Goal: Information Seeking & Learning: Learn about a topic

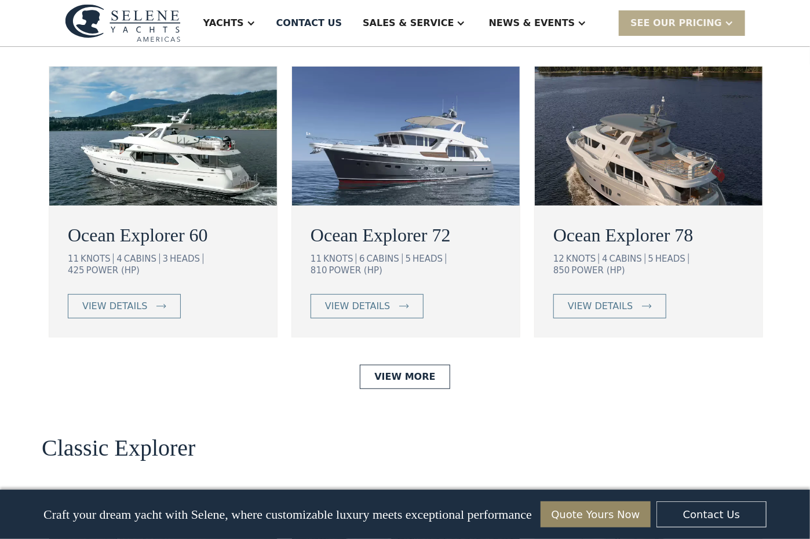
scroll to position [2144, 0]
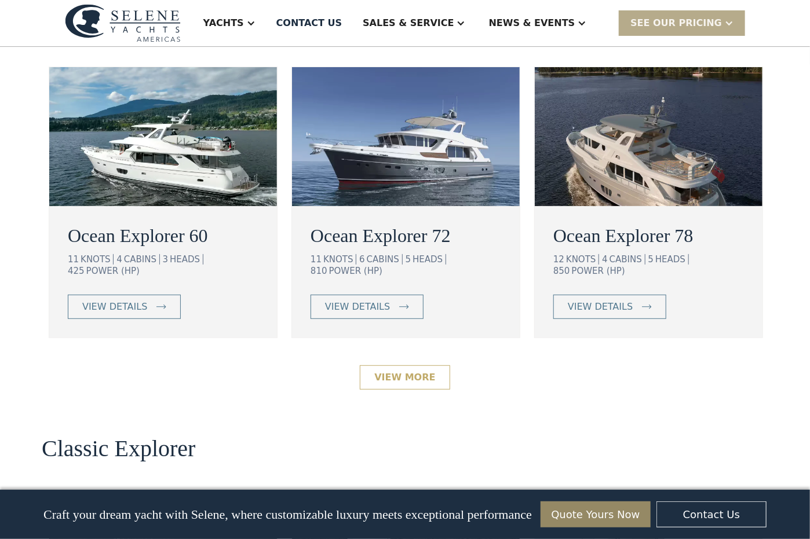
click at [408, 366] on link "View More" at bounding box center [405, 378] width 90 height 24
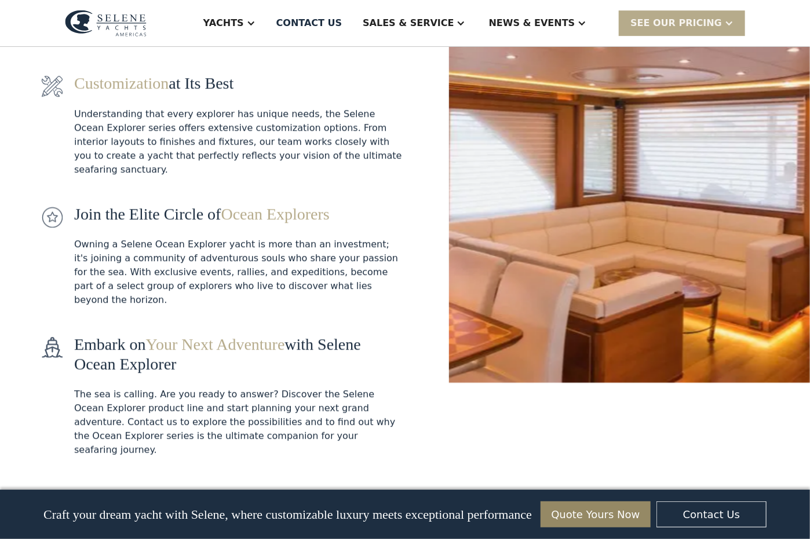
scroll to position [1796, 0]
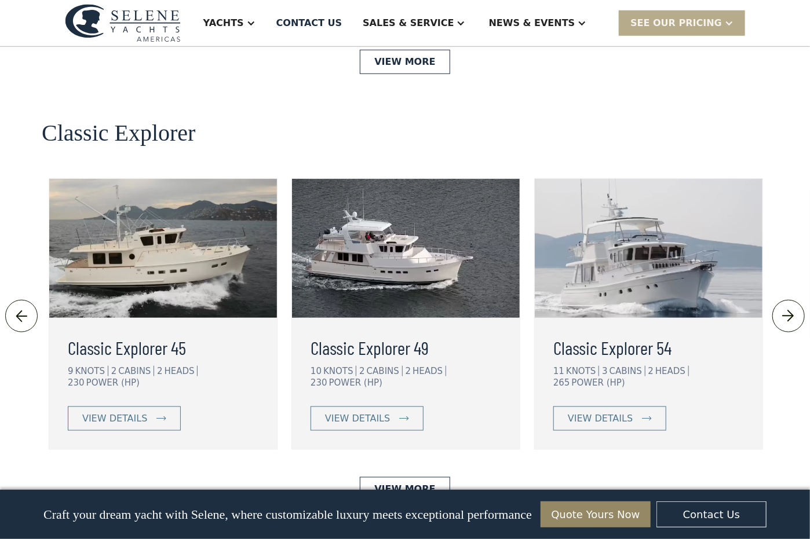
scroll to position [2433, 0]
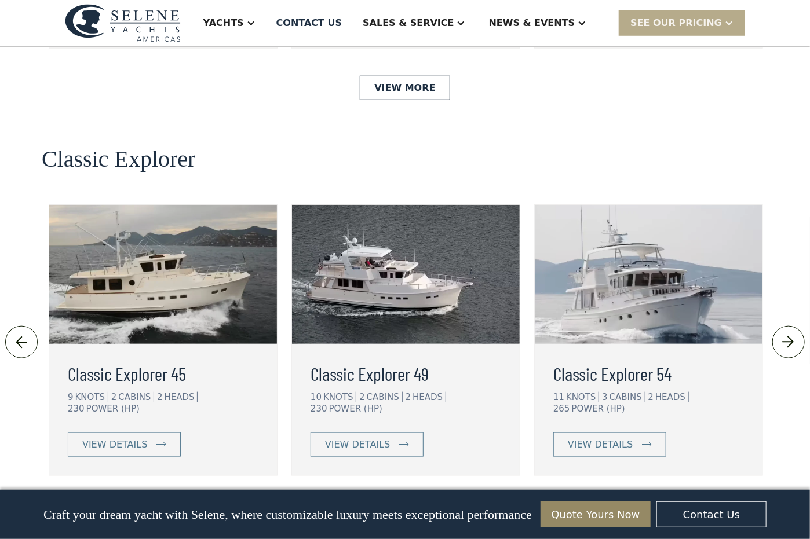
click at [406, 503] on link "View More" at bounding box center [405, 515] width 90 height 24
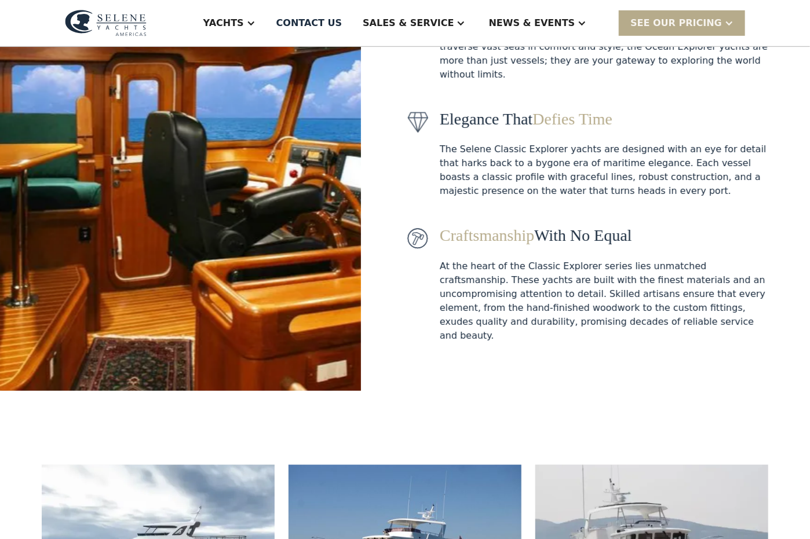
scroll to position [116, 0]
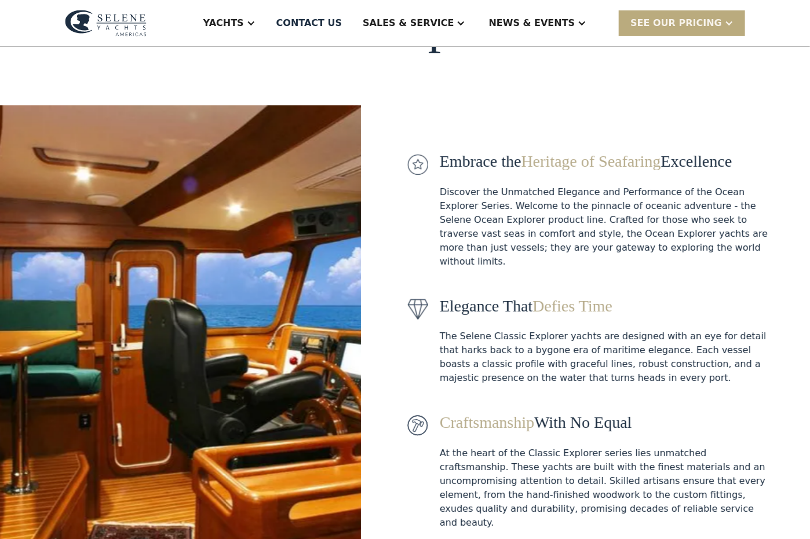
click at [711, 21] on div "SEE Our Pricing" at bounding box center [676, 23] width 92 height 14
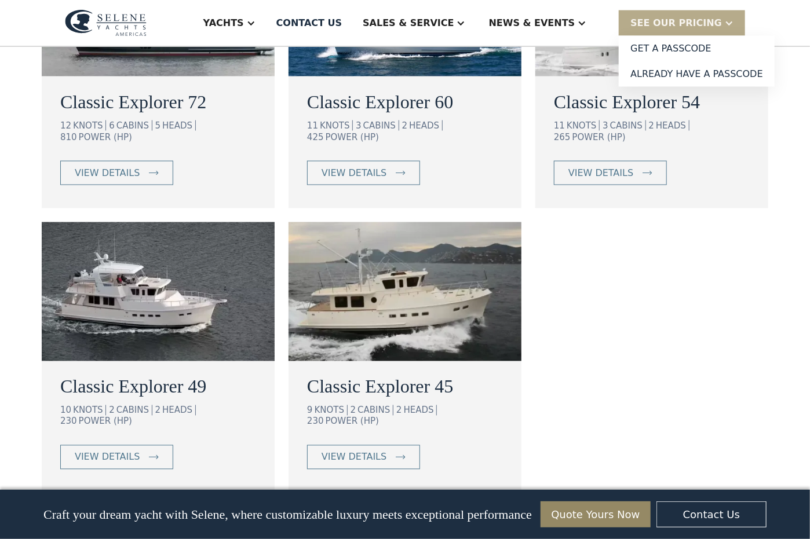
scroll to position [811, 0]
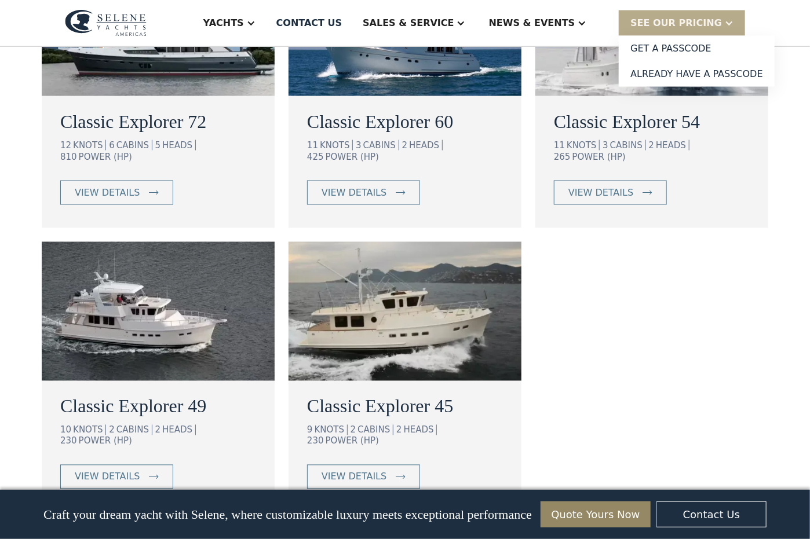
click at [394, 319] on img at bounding box center [405, 311] width 233 height 139
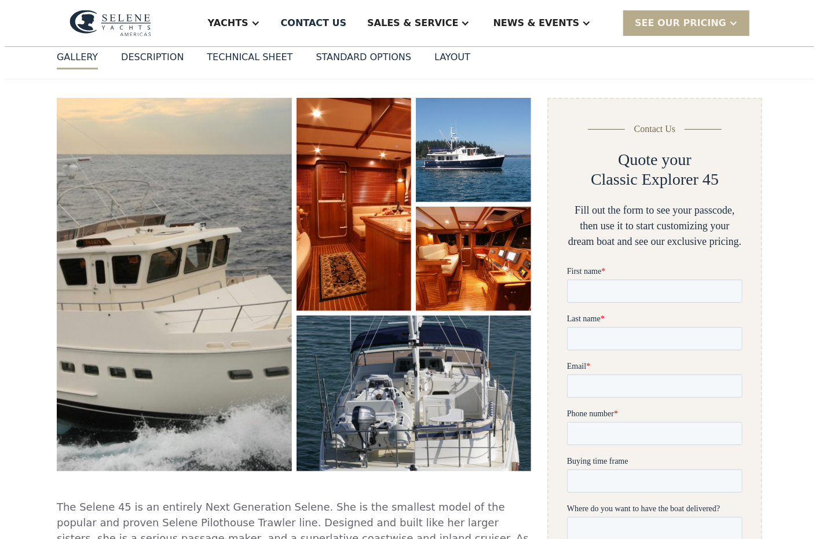
scroll to position [116, 0]
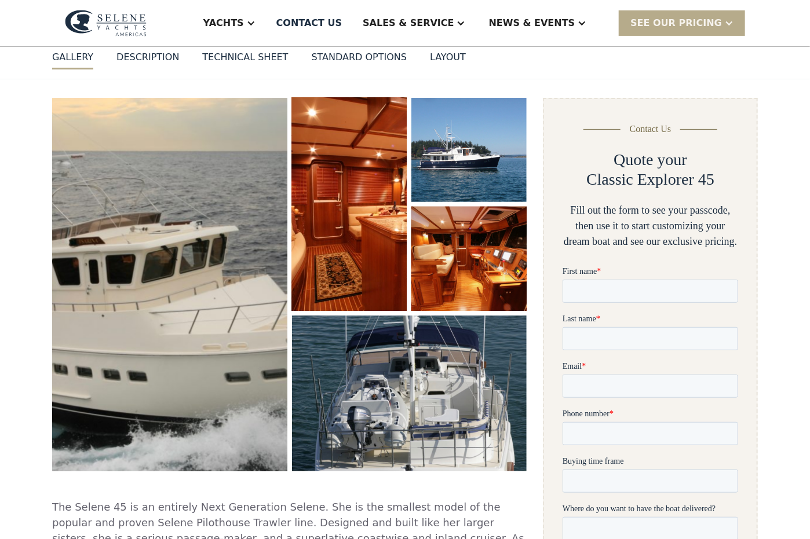
click at [199, 254] on img "open lightbox" at bounding box center [169, 285] width 241 height 384
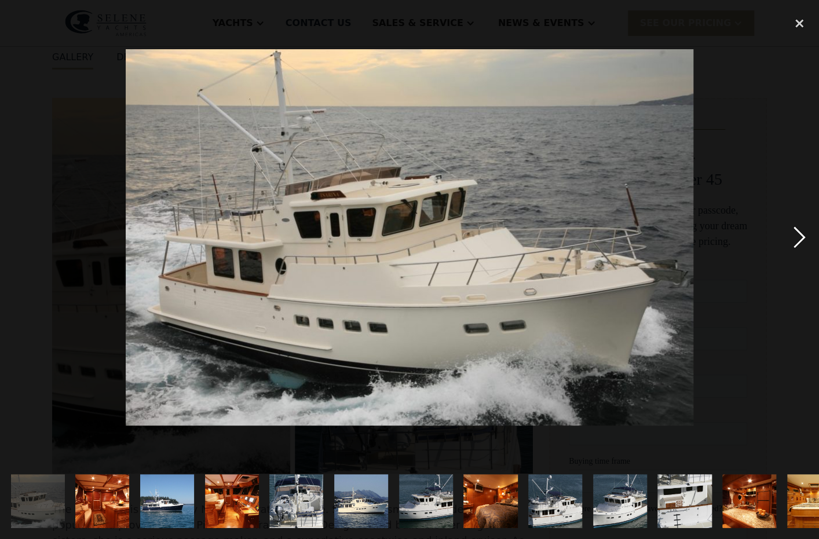
click at [806, 233] on div "next image" at bounding box center [799, 237] width 39 height 453
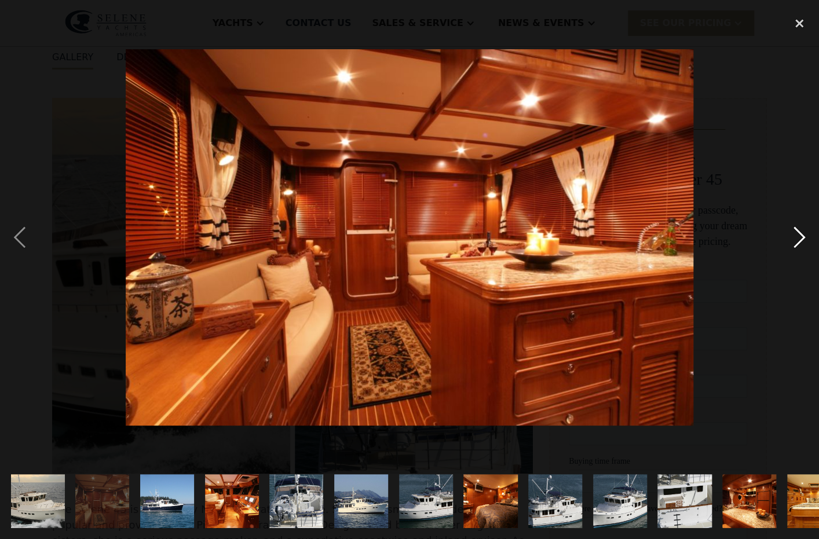
click at [808, 232] on div "next image" at bounding box center [799, 237] width 39 height 453
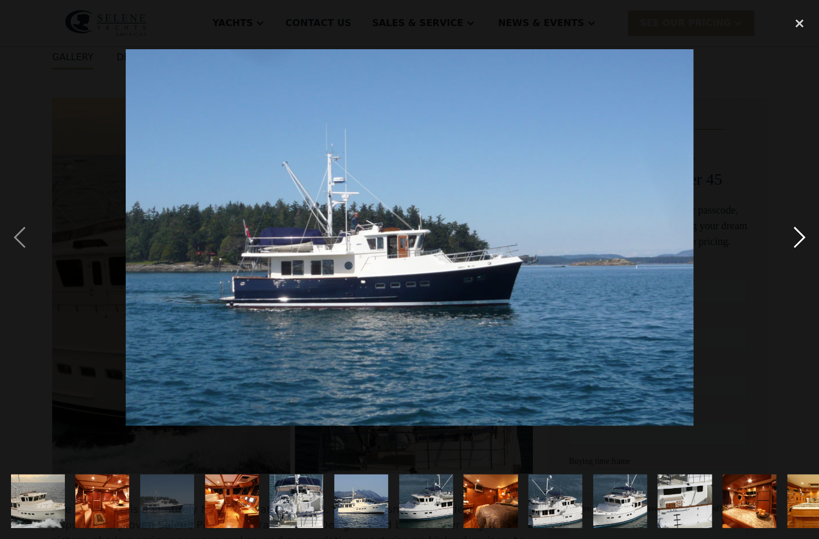
click at [794, 238] on div "next image" at bounding box center [799, 237] width 39 height 453
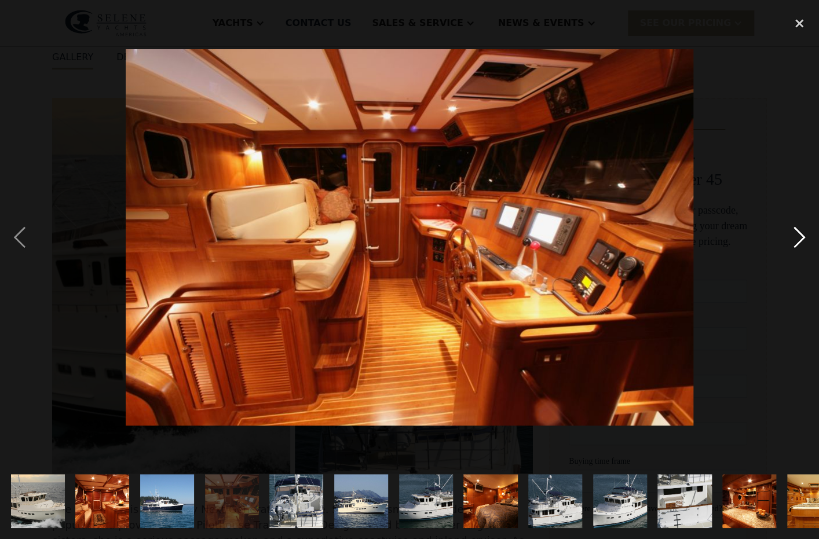
click at [797, 239] on div "next image" at bounding box center [799, 237] width 39 height 453
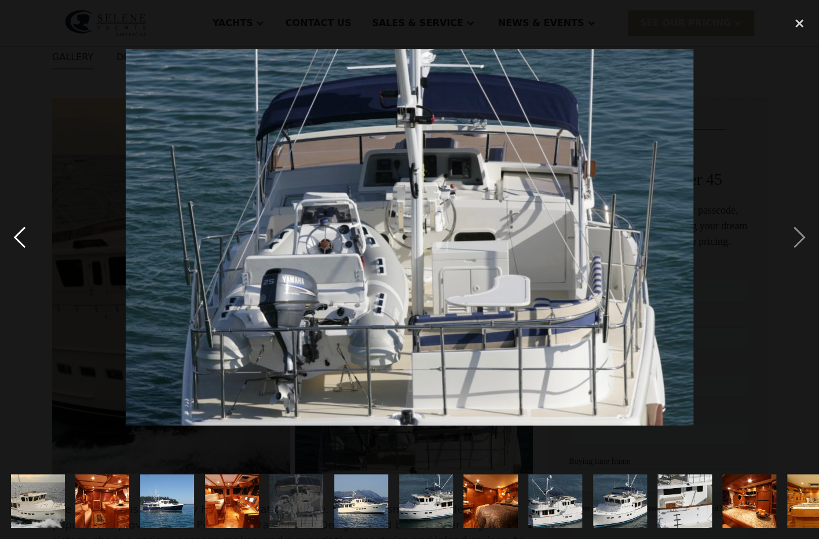
click at [17, 237] on div "previous image" at bounding box center [19, 237] width 39 height 453
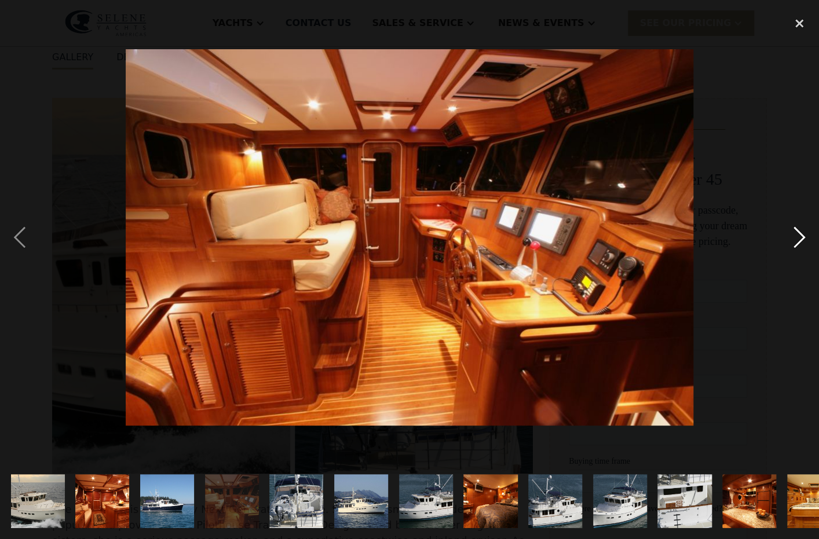
click at [802, 238] on div "next image" at bounding box center [799, 237] width 39 height 453
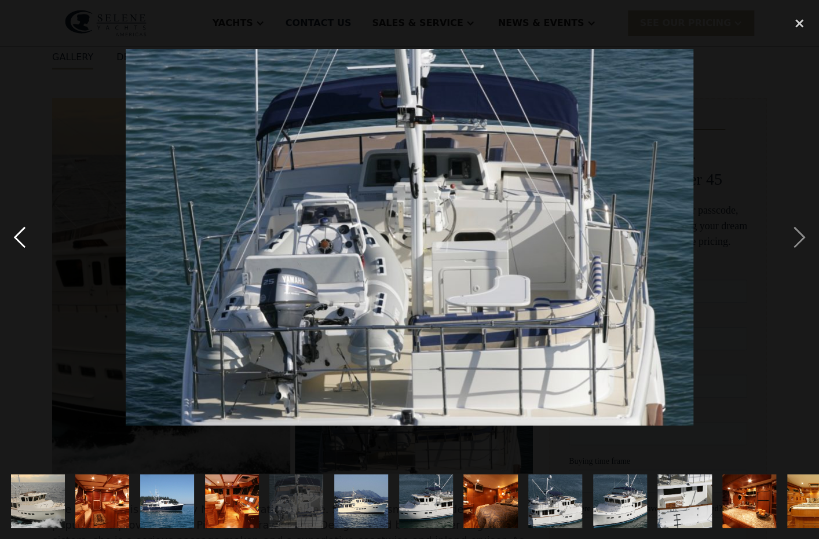
click at [27, 235] on div "previous image" at bounding box center [19, 237] width 39 height 453
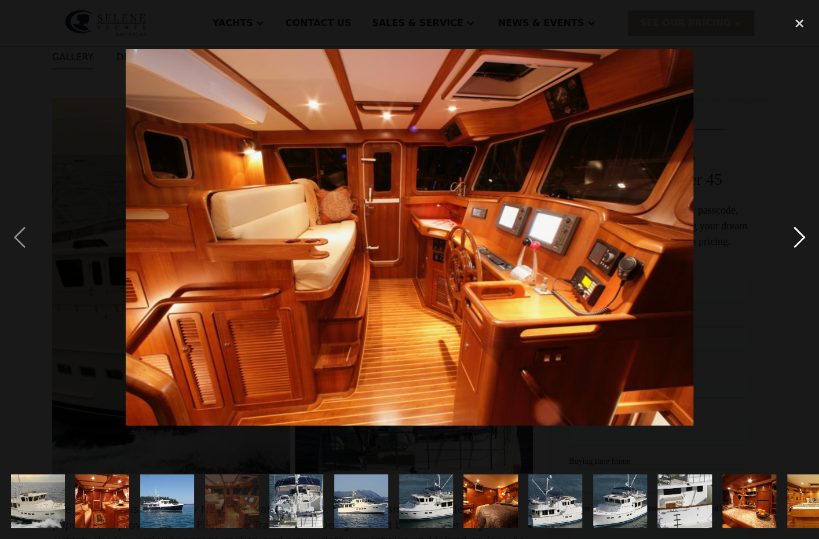
click at [797, 237] on div "next image" at bounding box center [799, 237] width 39 height 453
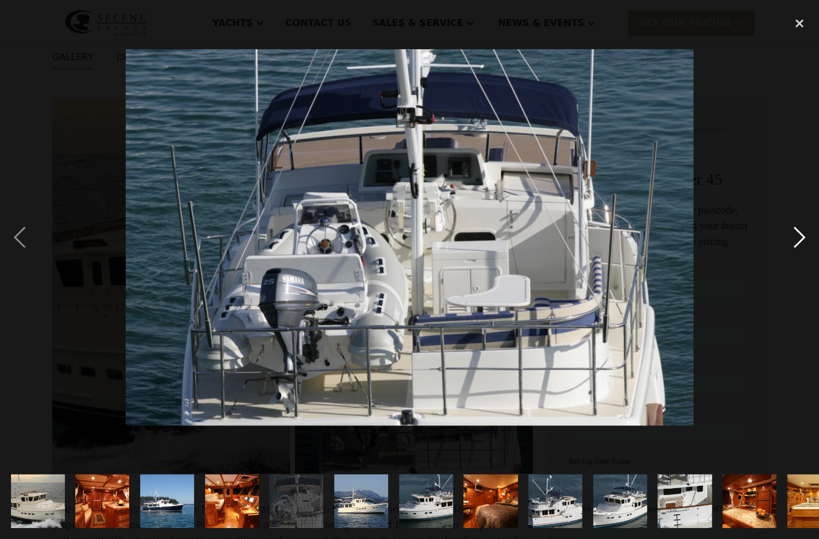
click at [795, 235] on div "next image" at bounding box center [799, 237] width 39 height 453
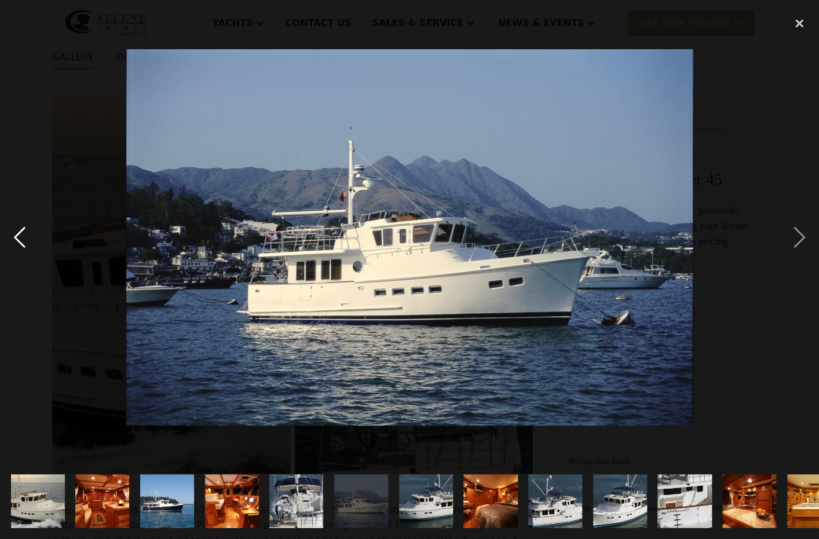
click at [33, 236] on div "previous image" at bounding box center [19, 237] width 39 height 453
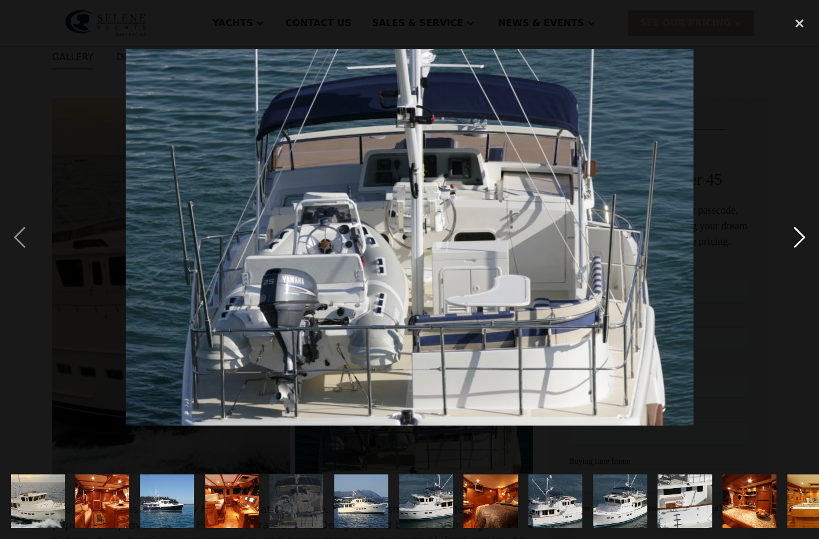
click at [794, 236] on div "next image" at bounding box center [799, 237] width 39 height 453
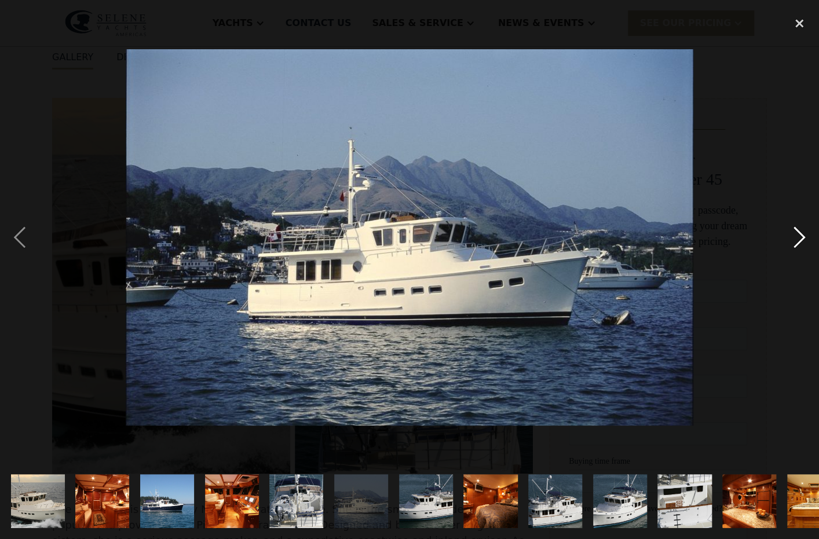
click at [799, 236] on div "next image" at bounding box center [799, 237] width 39 height 453
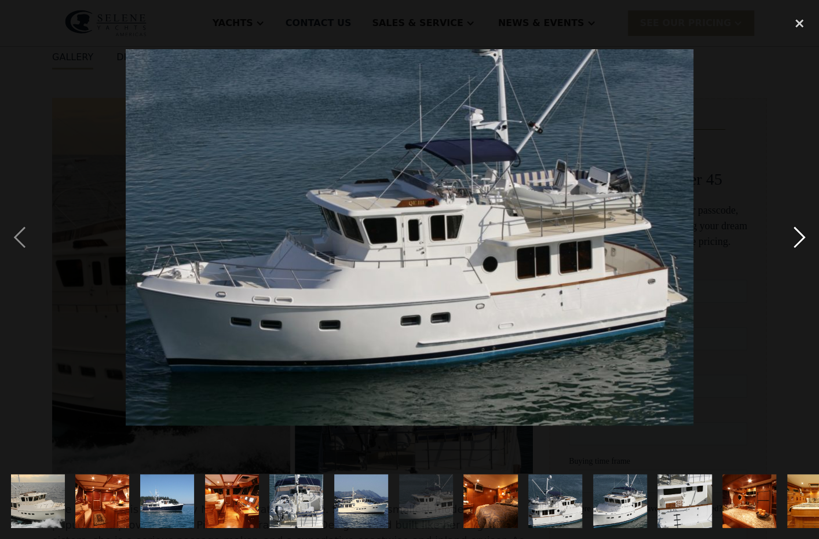
click at [801, 237] on div "next image" at bounding box center [799, 237] width 39 height 453
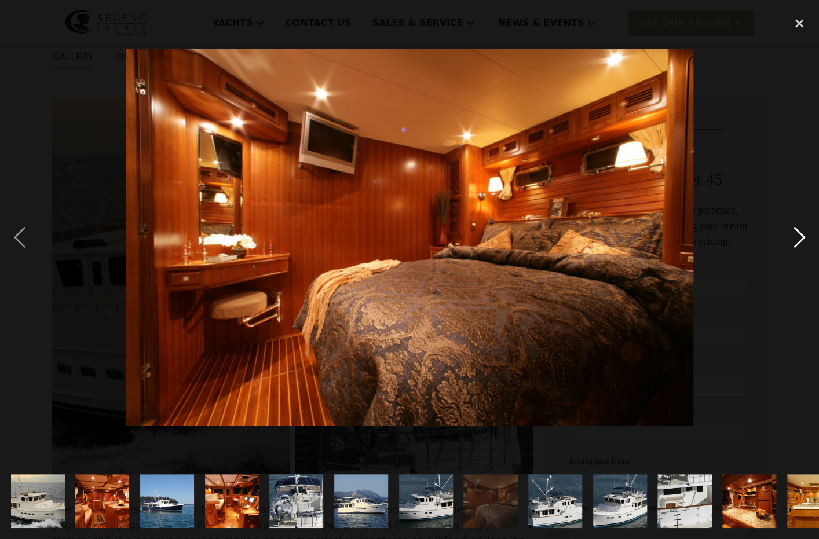
click at [799, 238] on div "next image" at bounding box center [799, 237] width 39 height 453
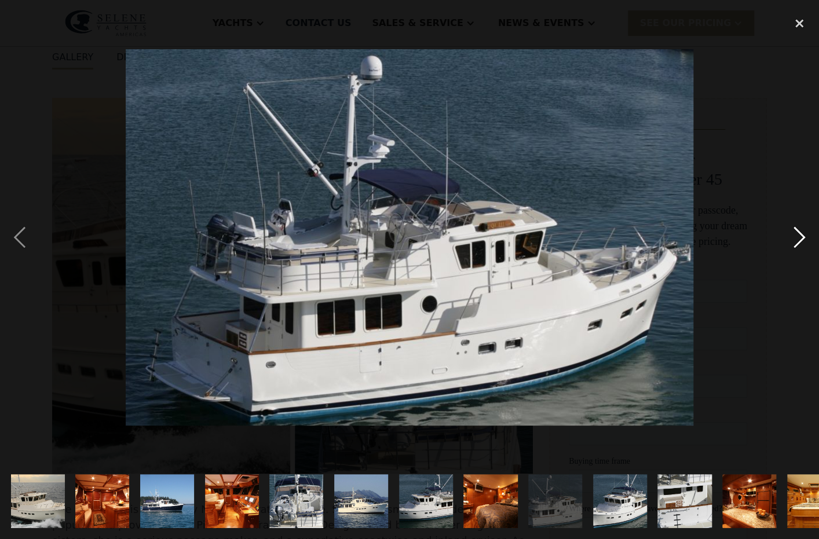
click at [799, 238] on div "next image" at bounding box center [799, 237] width 39 height 453
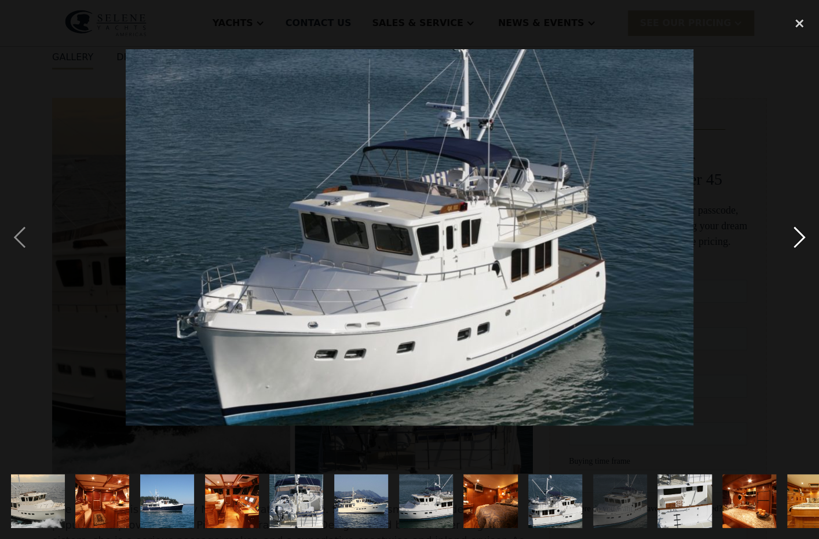
click at [799, 238] on div "next image" at bounding box center [799, 237] width 39 height 453
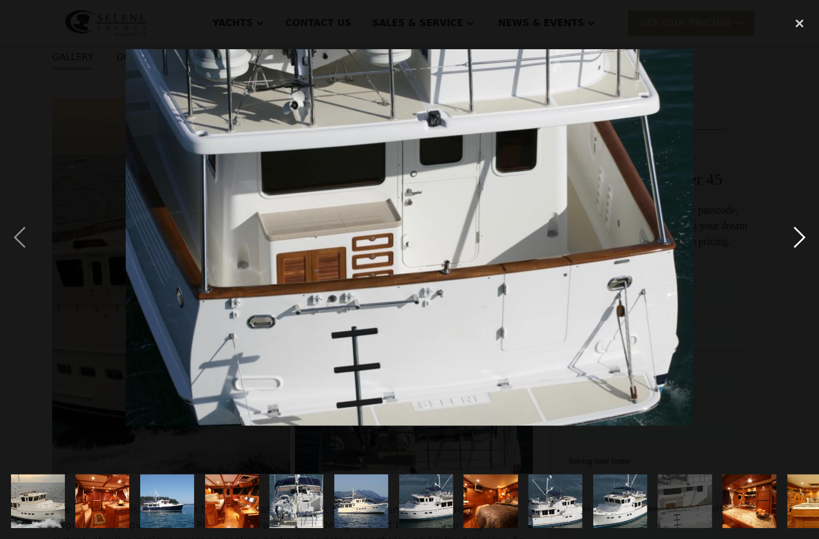
click at [799, 239] on div "next image" at bounding box center [799, 237] width 39 height 453
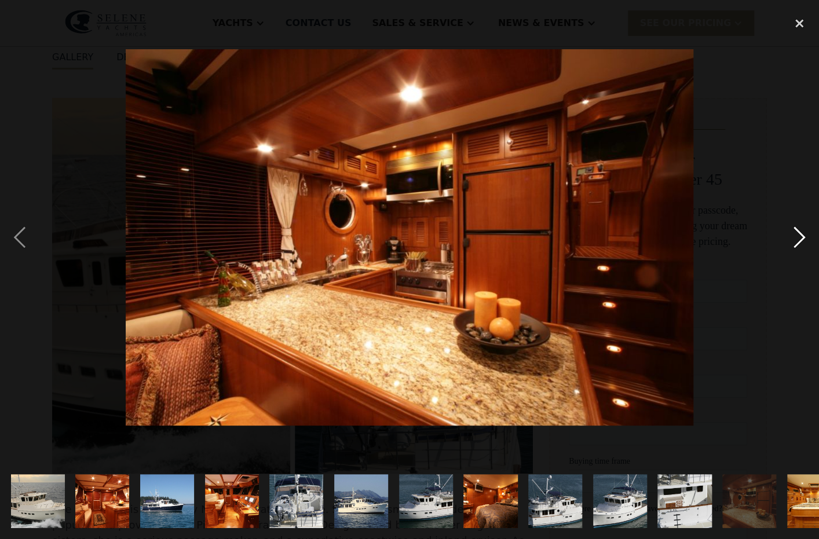
click at [799, 239] on div "next image" at bounding box center [799, 237] width 39 height 453
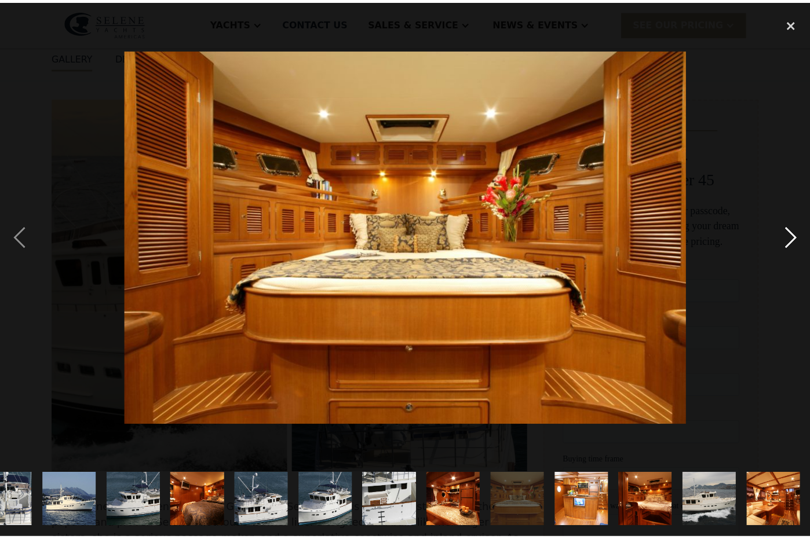
scroll to position [0, 292]
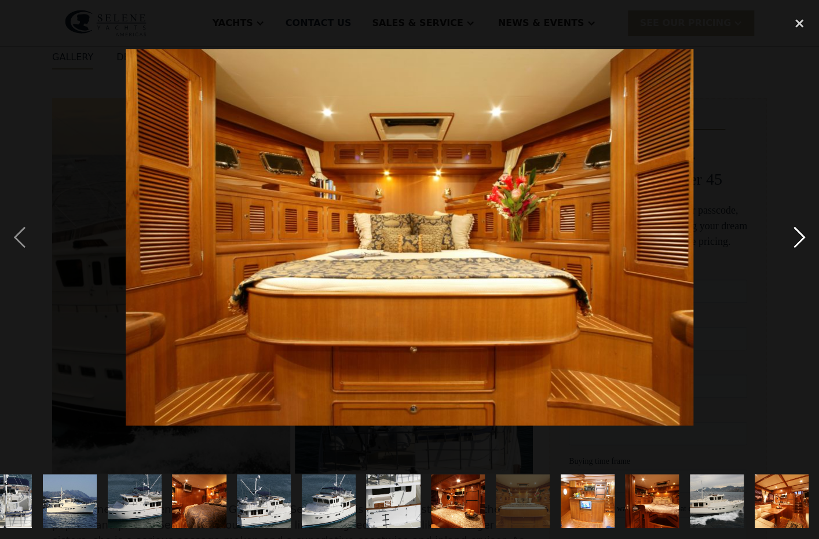
click at [799, 239] on div "next image" at bounding box center [799, 237] width 39 height 453
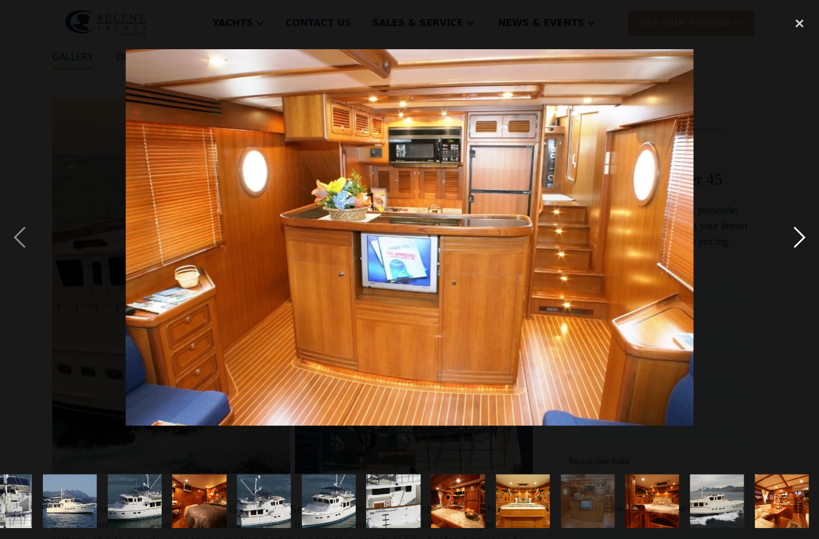
click at [799, 239] on div "next image" at bounding box center [799, 237] width 39 height 453
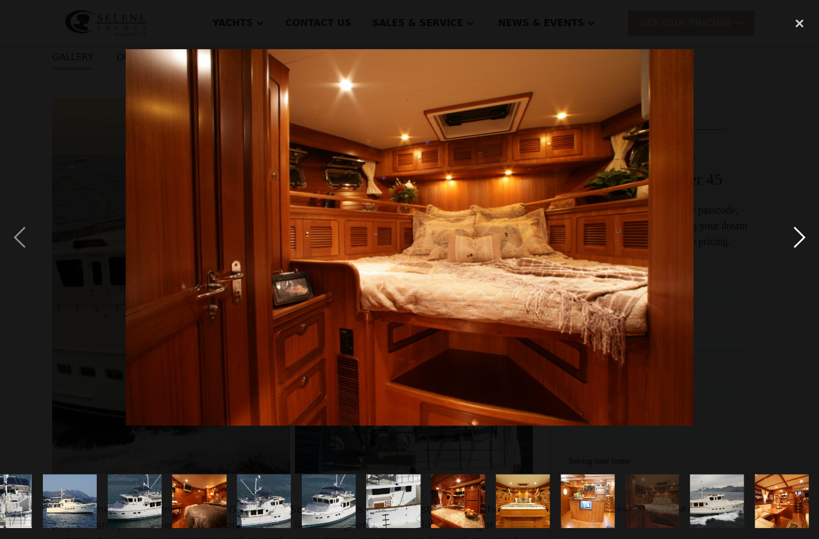
click at [800, 238] on div "next image" at bounding box center [799, 237] width 39 height 453
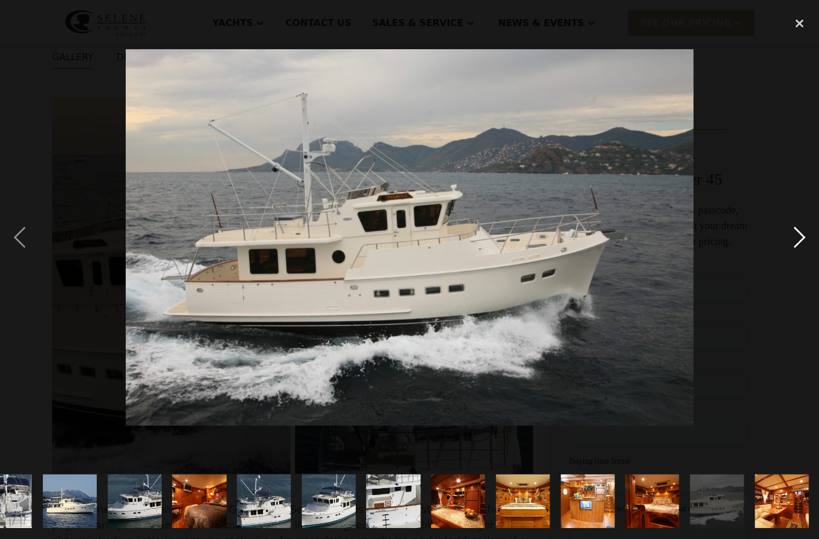
click at [800, 238] on div "next image" at bounding box center [799, 237] width 39 height 453
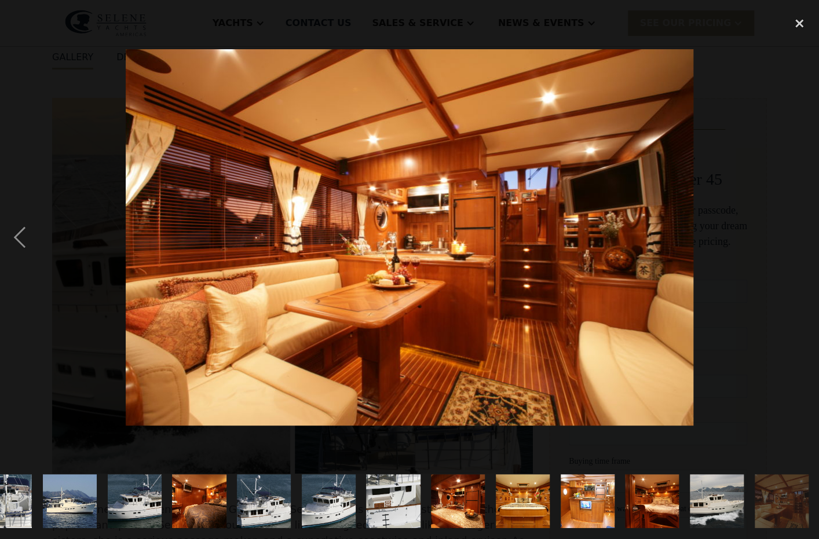
click at [800, 238] on div "next image" at bounding box center [799, 237] width 39 height 453
click at [800, 25] on div "close lightbox" at bounding box center [799, 23] width 39 height 25
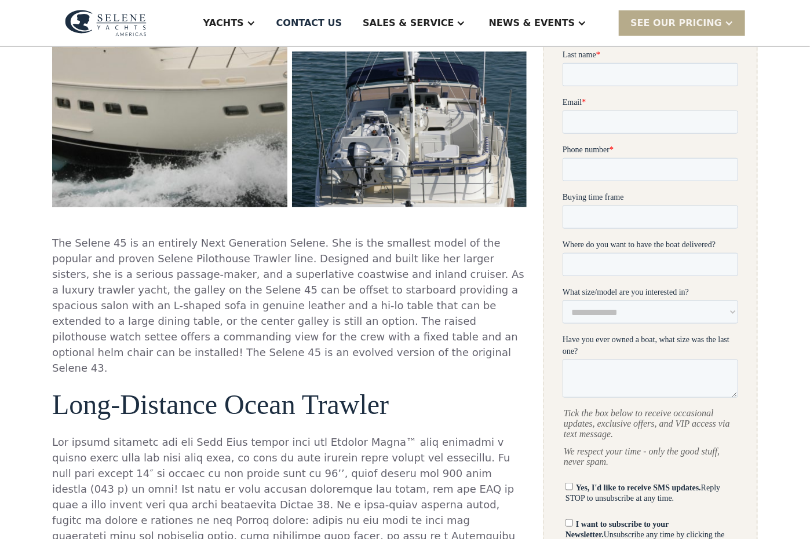
scroll to position [406, 0]
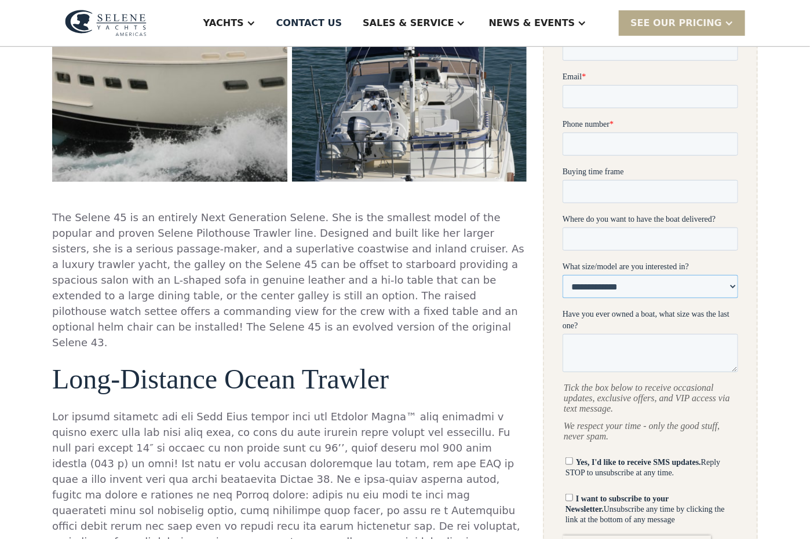
click at [638, 287] on select "**********" at bounding box center [651, 287] width 176 height 23
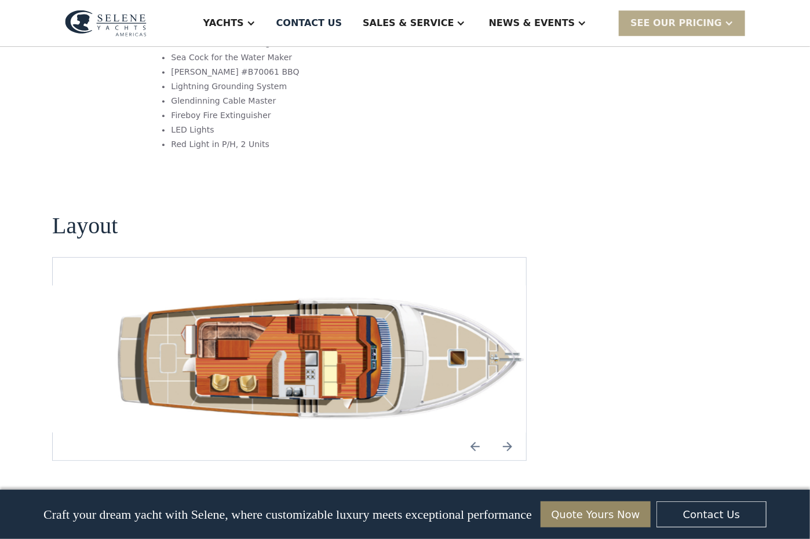
scroll to position [1564, 0]
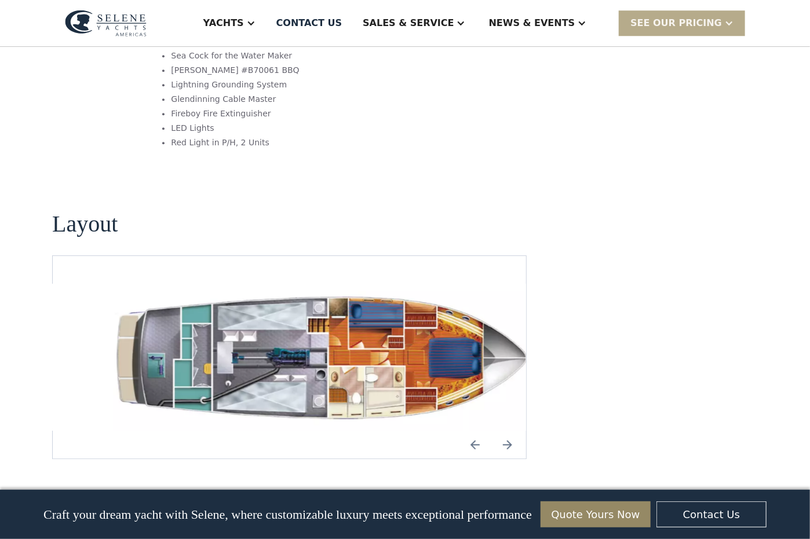
click at [473, 431] on img "Previous slide" at bounding box center [475, 445] width 28 height 28
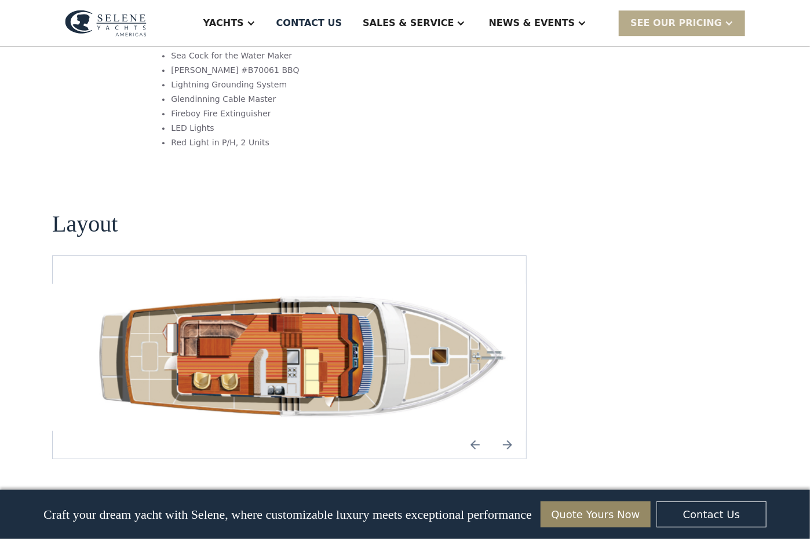
click at [473, 431] on img "Previous slide" at bounding box center [475, 445] width 28 height 28
click at [475, 431] on img "Previous slide" at bounding box center [475, 445] width 28 height 28
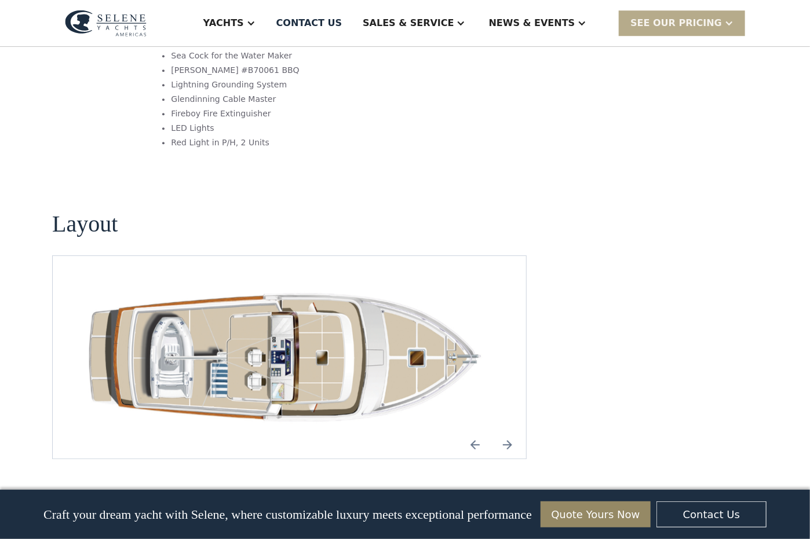
click at [470, 431] on img "Previous slide" at bounding box center [475, 445] width 28 height 28
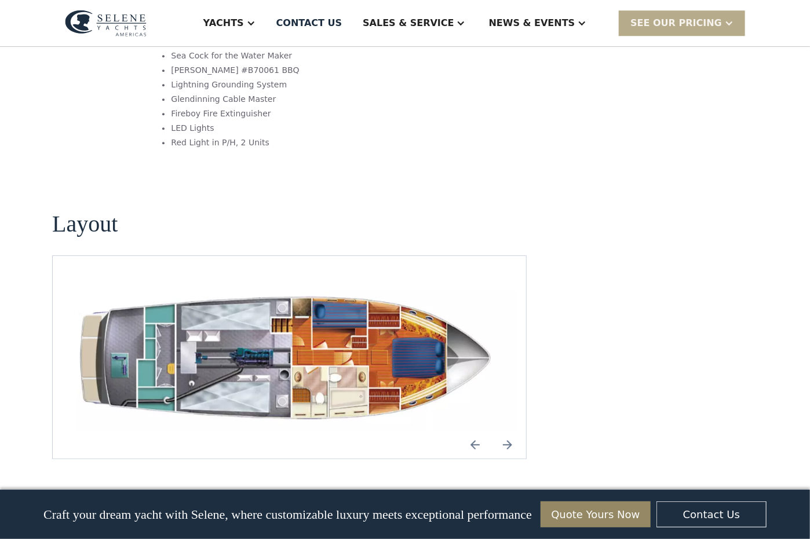
click at [506, 431] on img "Next slide" at bounding box center [508, 445] width 28 height 28
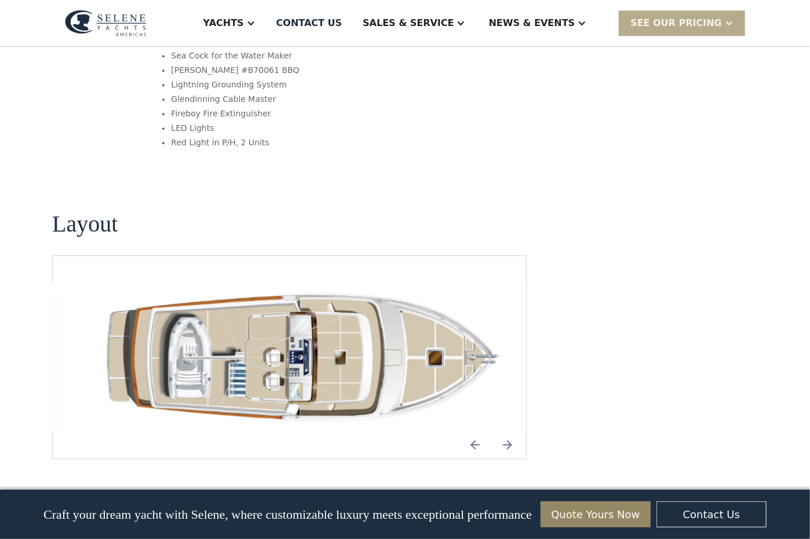
click at [324, 304] on img "open lightbox" at bounding box center [307, 357] width 455 height 147
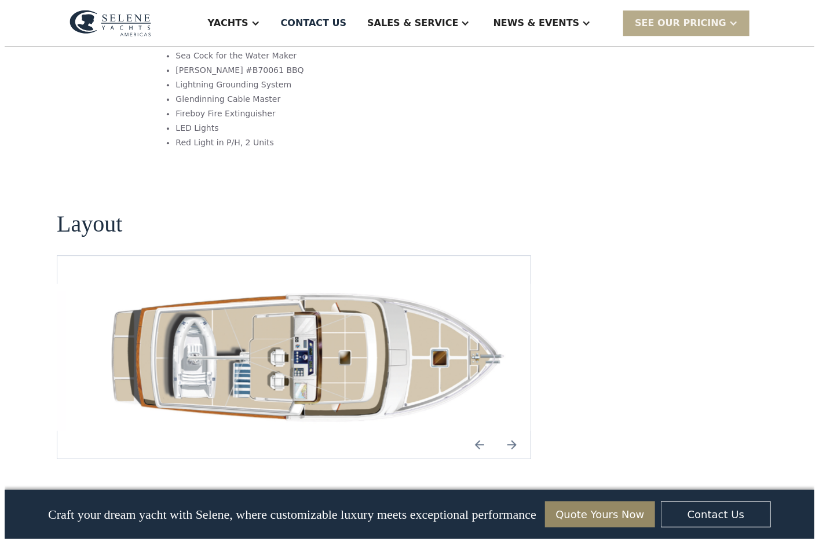
scroll to position [1550, 0]
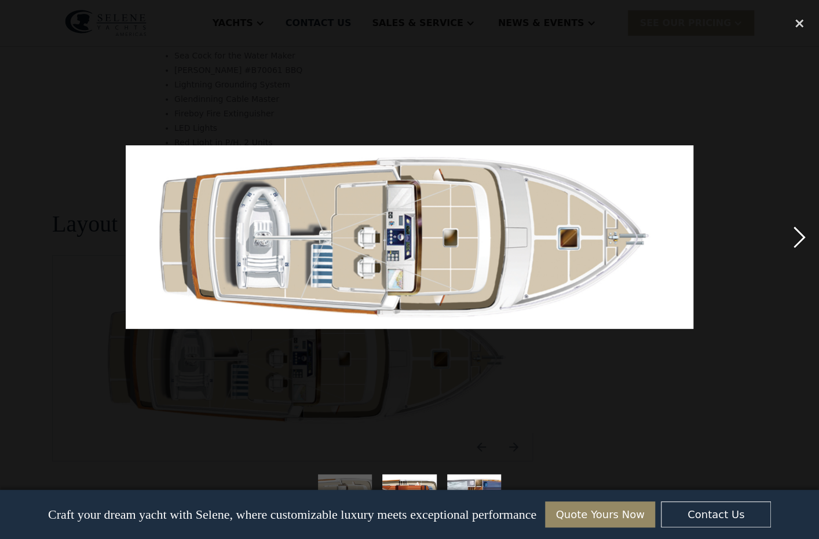
click at [797, 233] on div "next image" at bounding box center [799, 237] width 39 height 453
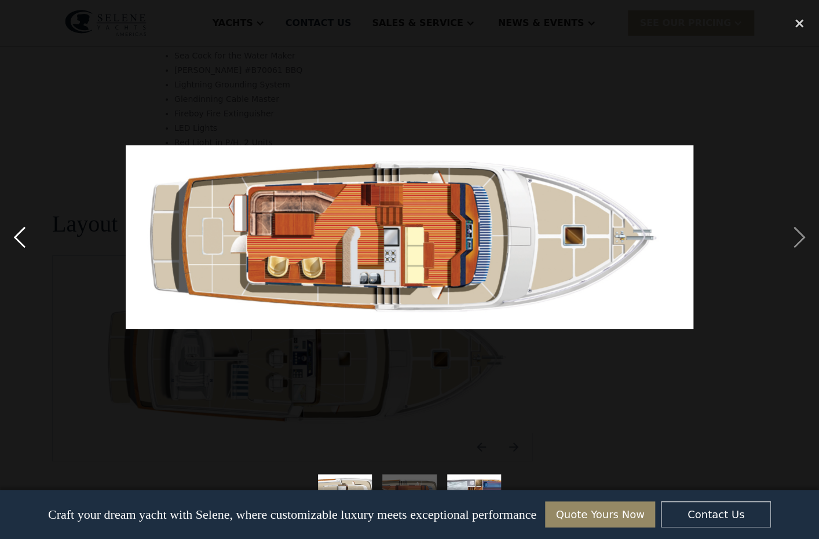
click at [27, 238] on div "previous image" at bounding box center [19, 237] width 39 height 453
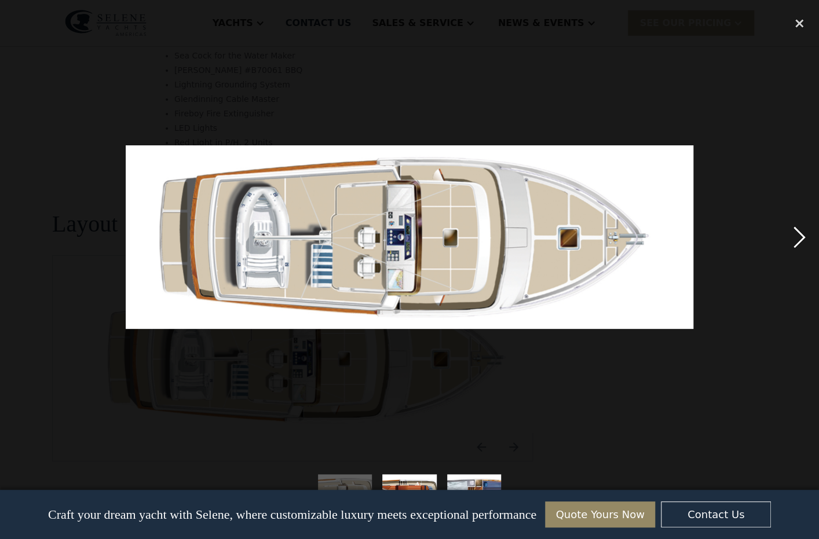
click at [801, 236] on div "next image" at bounding box center [799, 237] width 39 height 453
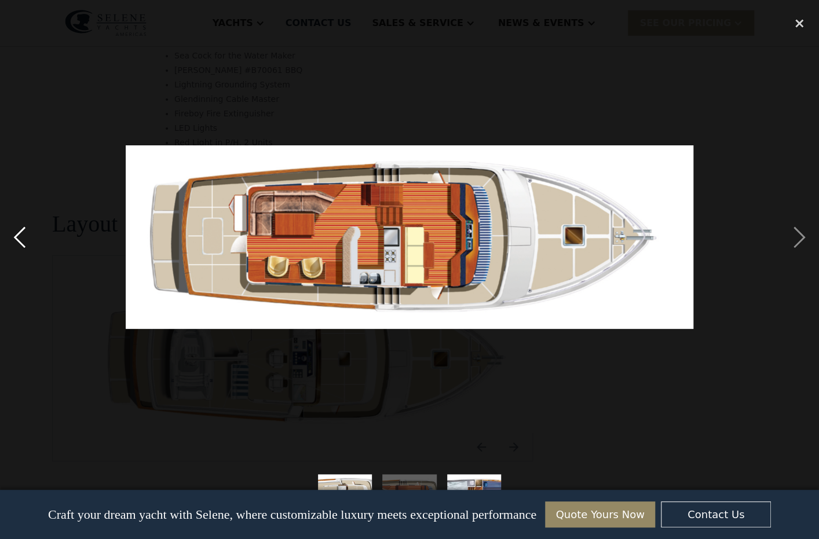
click at [23, 236] on div "previous image" at bounding box center [19, 237] width 39 height 453
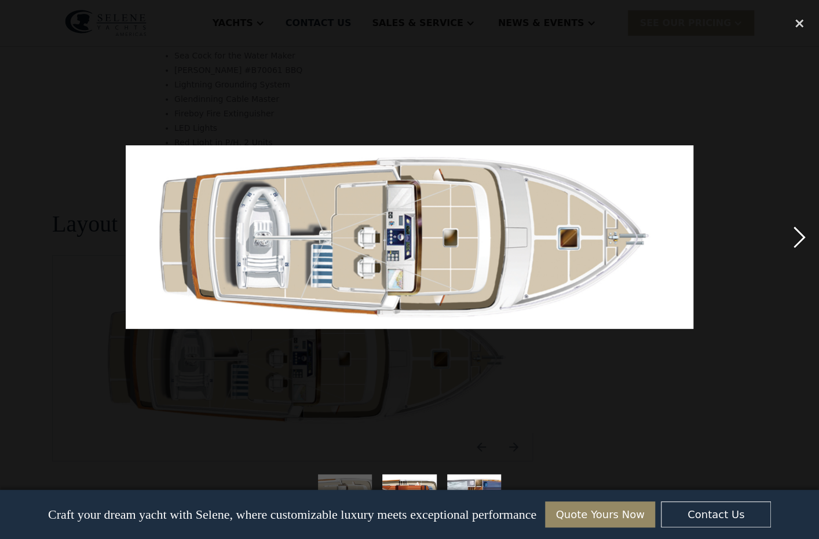
click at [794, 238] on div "next image" at bounding box center [799, 237] width 39 height 453
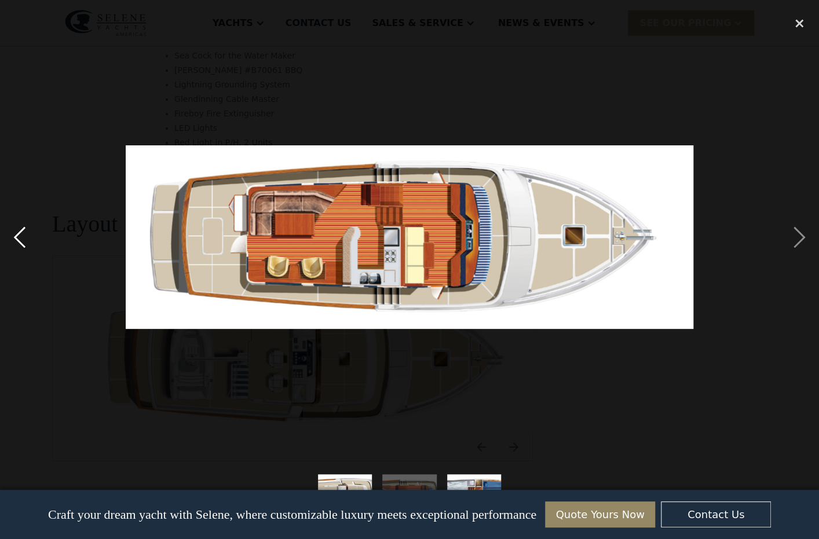
drag, startPoint x: 17, startPoint y: 236, endPoint x: 31, endPoint y: 238, distance: 13.5
click at [18, 237] on div "previous image" at bounding box center [19, 237] width 39 height 453
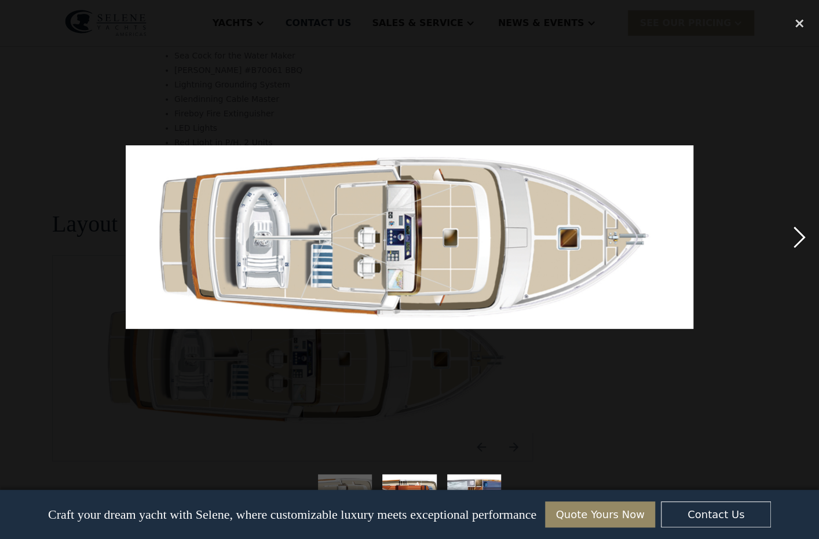
click at [797, 236] on div "next image" at bounding box center [799, 237] width 39 height 453
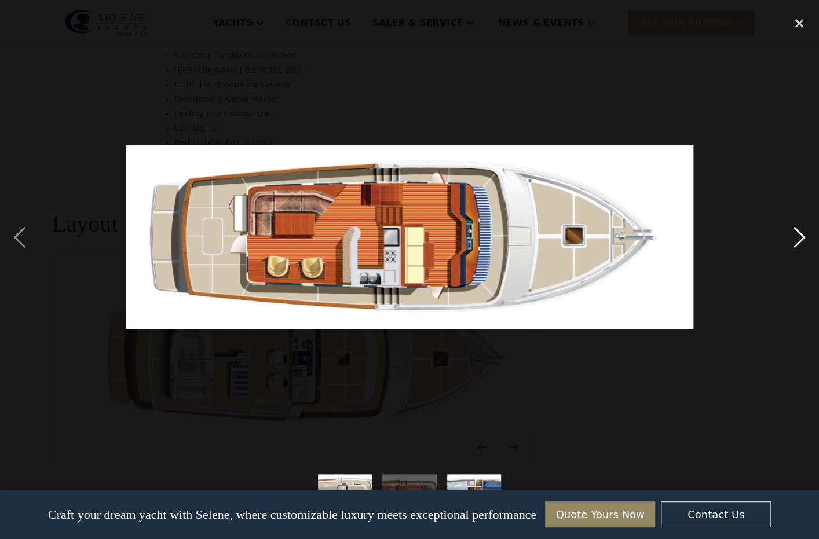
click at [798, 235] on div "next image" at bounding box center [799, 237] width 39 height 453
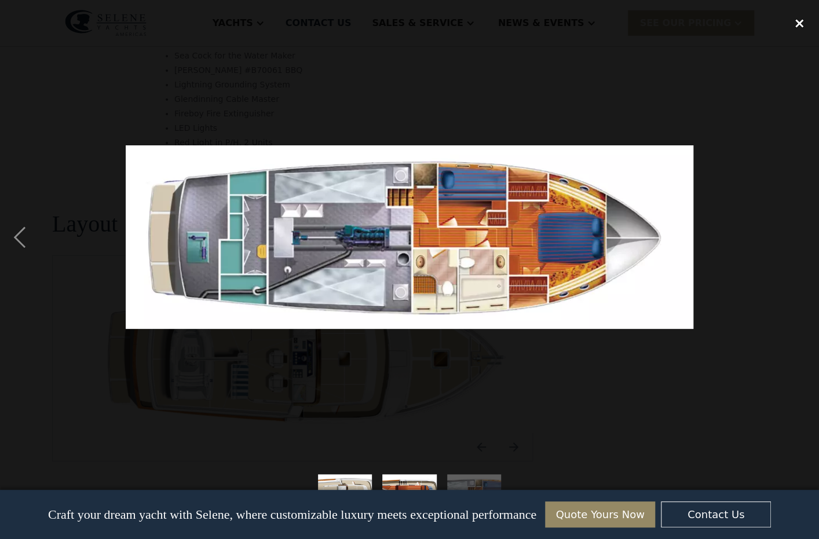
click at [797, 21] on div "close lightbox" at bounding box center [799, 23] width 39 height 25
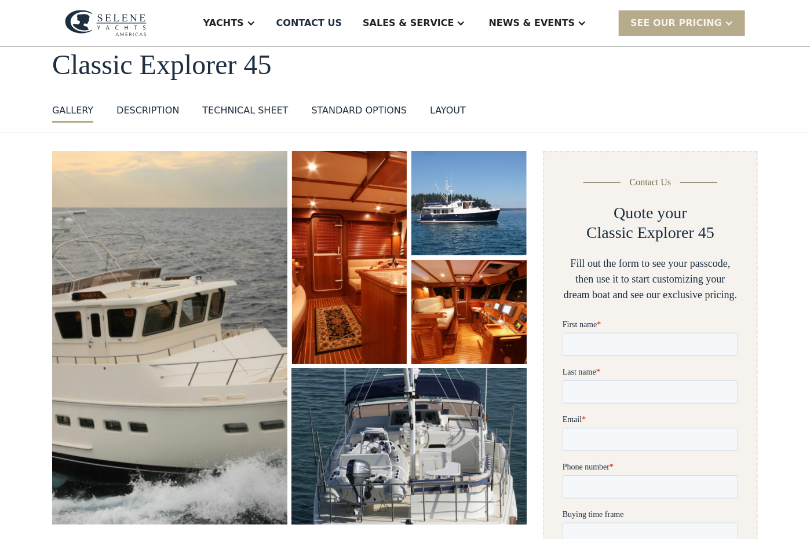
scroll to position [0, 0]
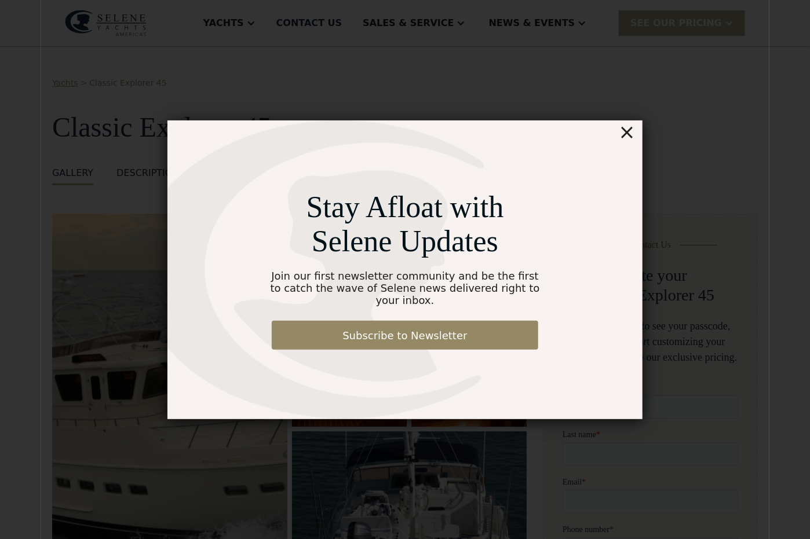
click at [631, 137] on div "×" at bounding box center [627, 132] width 17 height 23
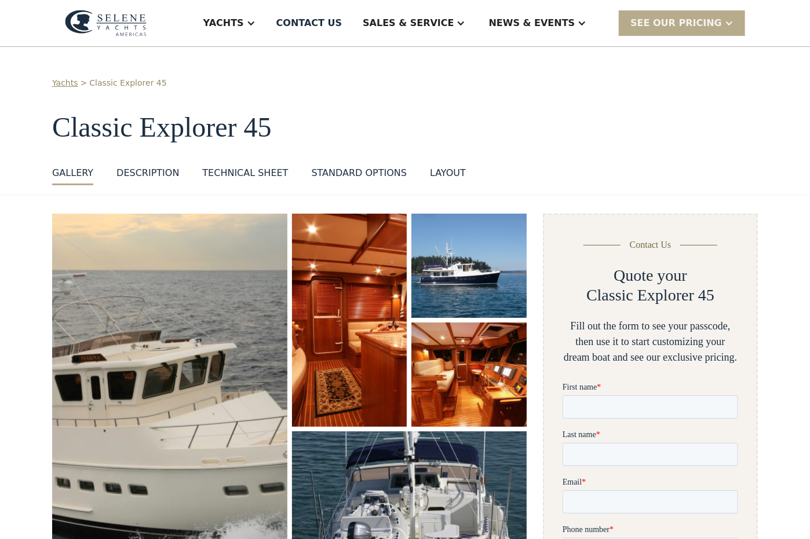
click at [149, 174] on div "DESCRIPTION" at bounding box center [147, 173] width 63 height 14
click at [242, 178] on div "Technical sheet" at bounding box center [245, 173] width 86 height 14
